Goal: Find contact information: Find contact information

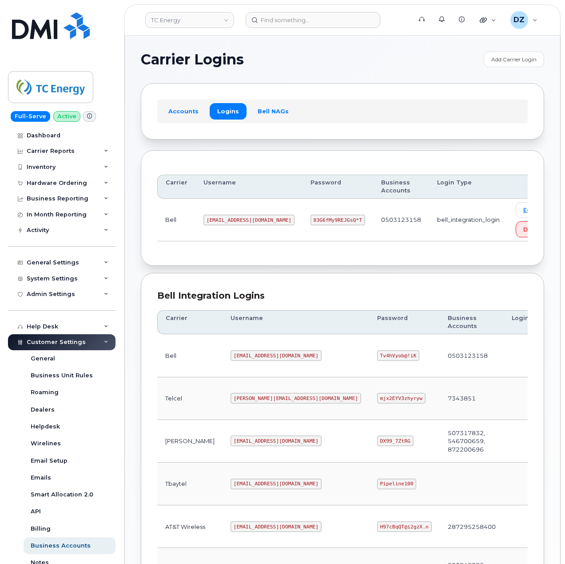
scroll to position [237, 0]
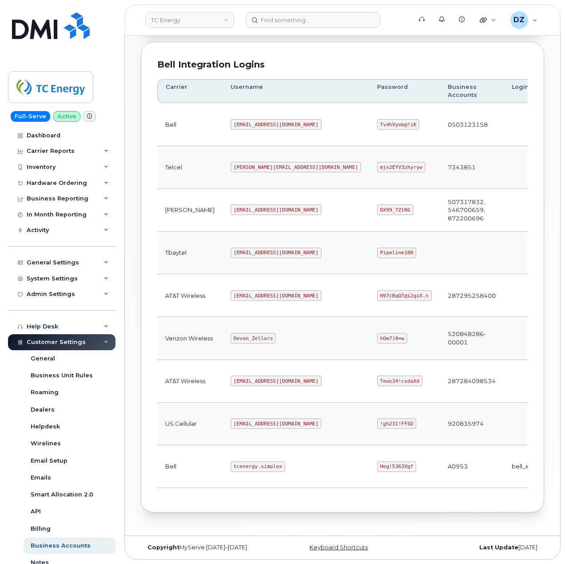
click at [230, 467] on code "tcenergy.simplex" at bounding box center [257, 466] width 55 height 11
drag, startPoint x: 218, startPoint y: 467, endPoint x: 254, endPoint y: 466, distance: 36.9
click at [230, 467] on code "tcenergy.simplex" at bounding box center [257, 466] width 55 height 11
click at [254, 466] on code "tcenergy.simplex" at bounding box center [257, 466] width 55 height 11
copy code "tcenergy.simplex"
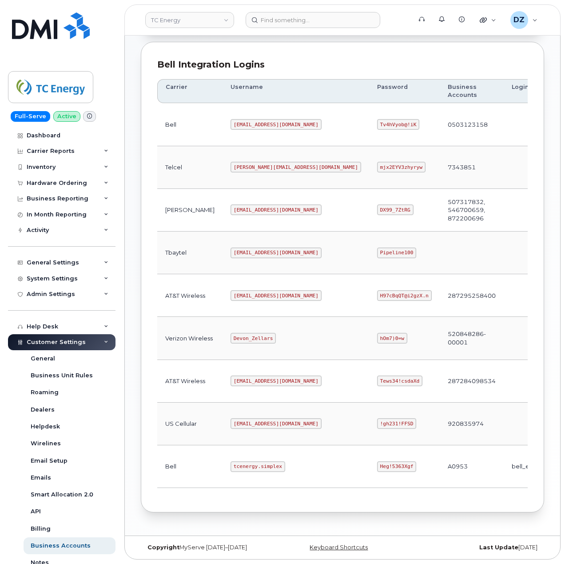
click at [377, 466] on code "Heg!5363Xgf" at bounding box center [397, 466] width 40 height 11
click at [377, 468] on code "Heg!5363Xgf" at bounding box center [397, 466] width 40 height 11
copy code "Heg!5363Xgf"
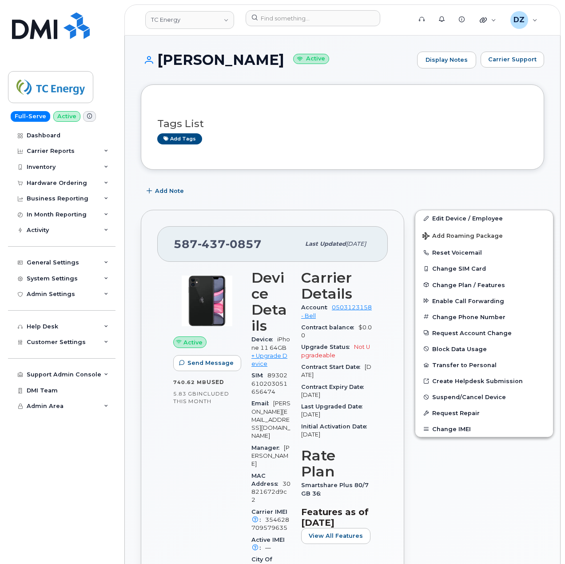
scroll to position [894, 0]
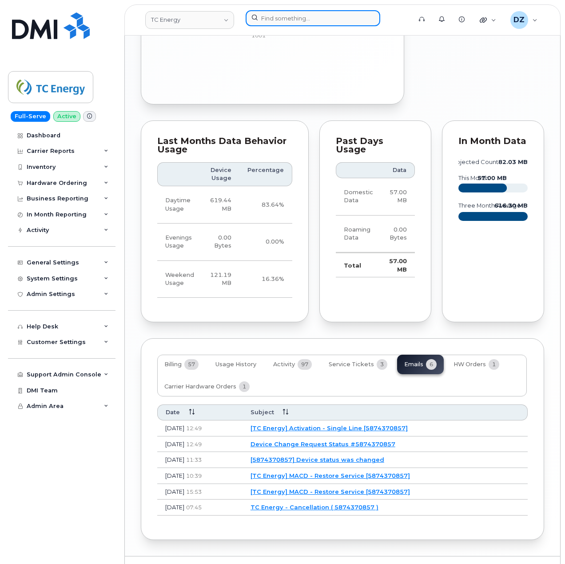
click at [280, 16] on input at bounding box center [313, 18] width 135 height 16
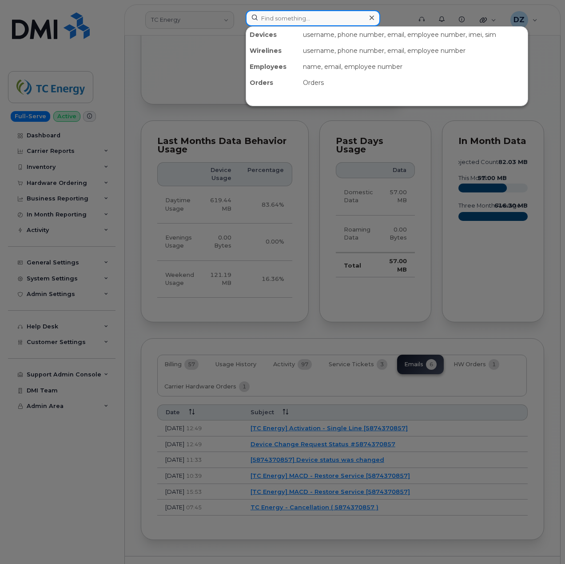
paste input "[PERSON_NAME]"
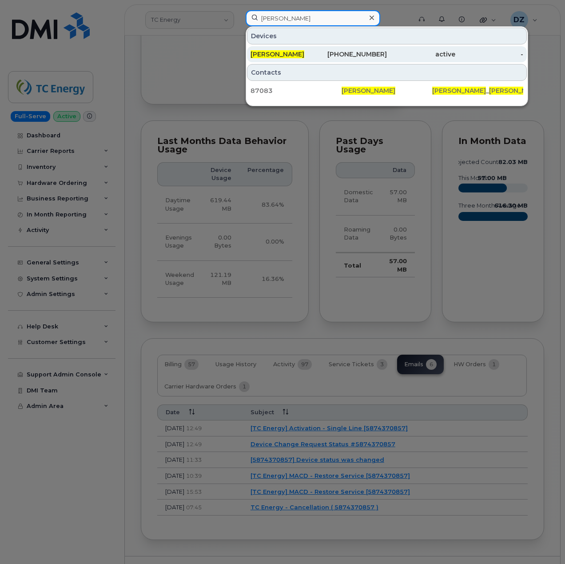
type input "[PERSON_NAME]"
click at [332, 56] on div "[PHONE_NUMBER]" at bounding box center [353, 54] width 68 height 9
